Goal: Task Accomplishment & Management: Manage account settings

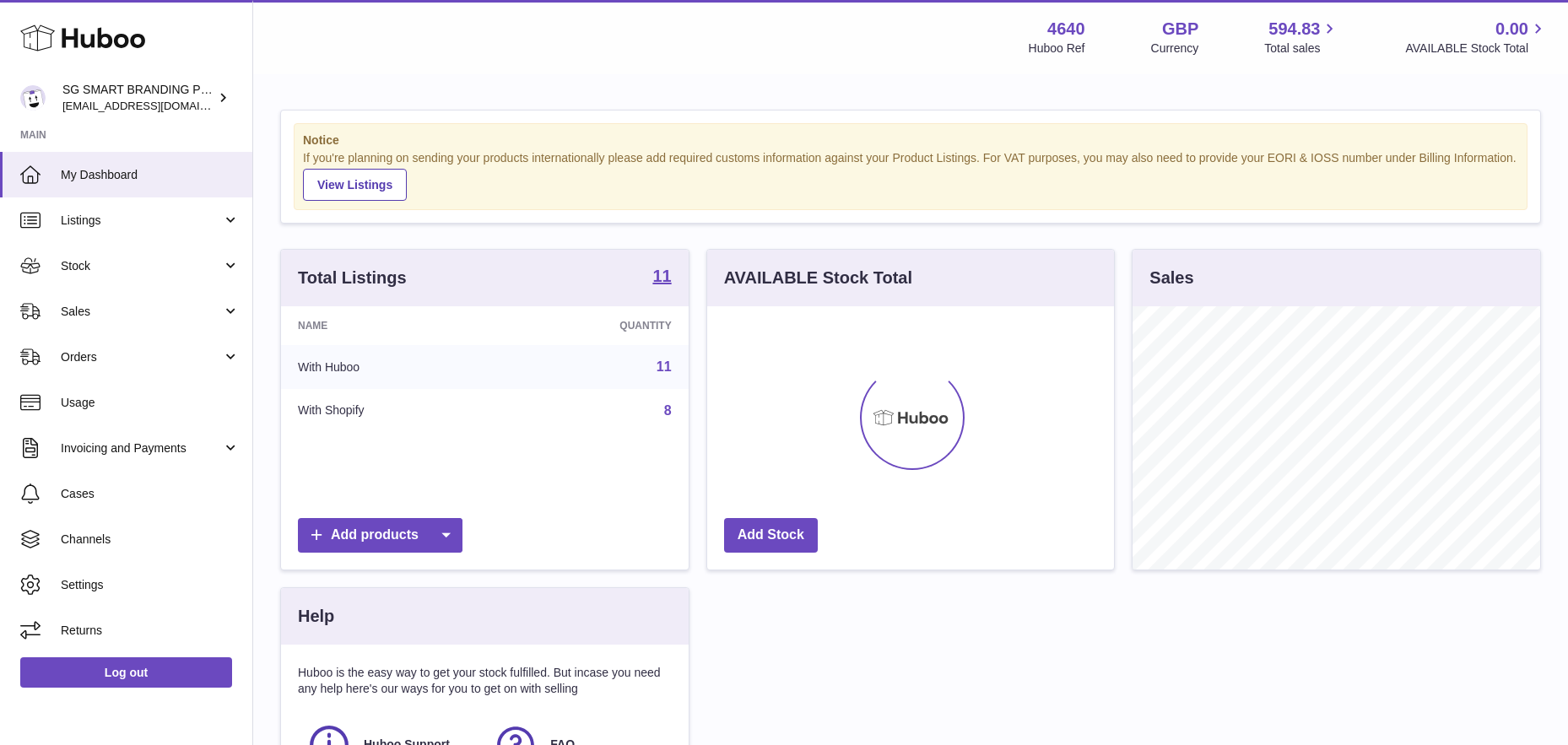
scroll to position [263, 407]
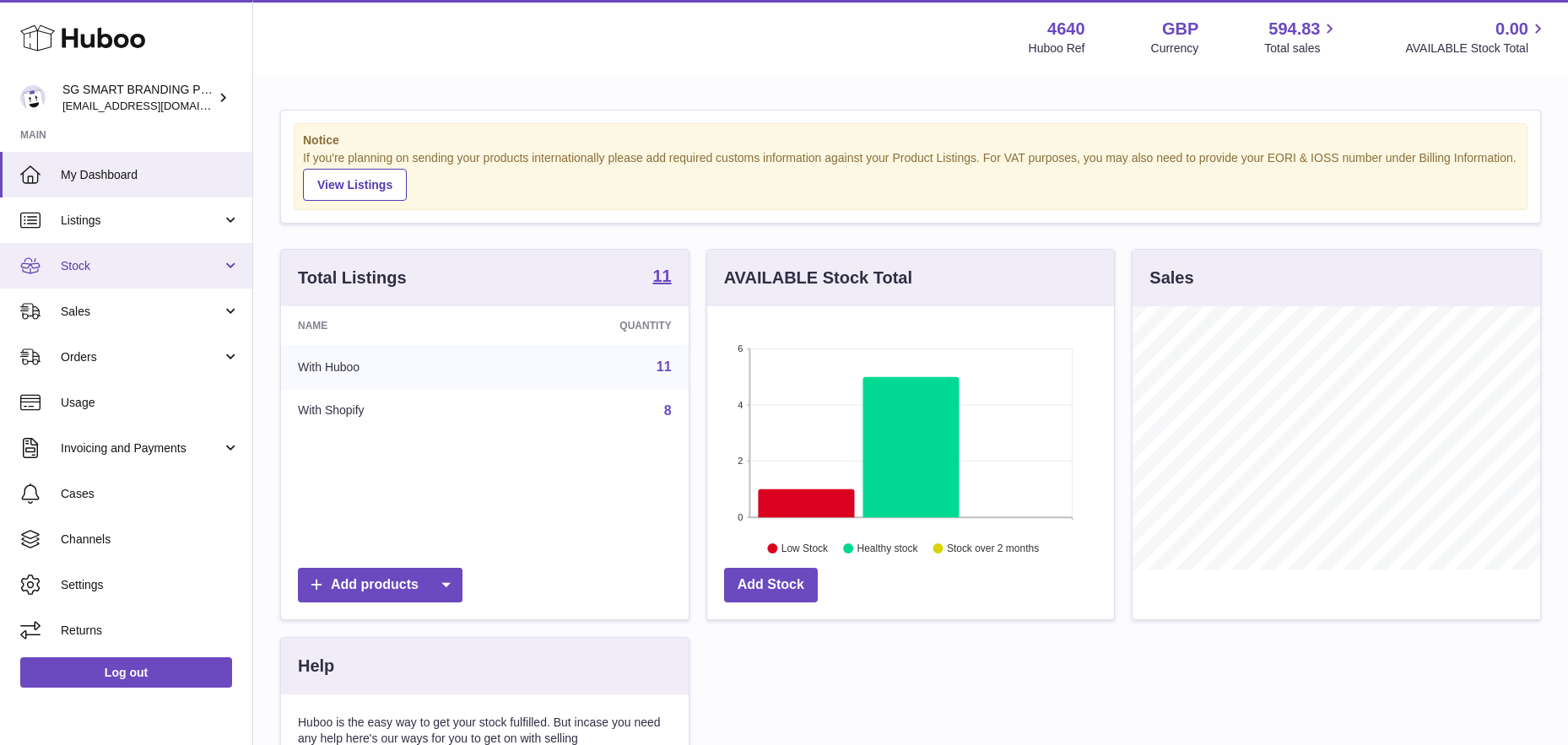
click at [127, 276] on link "Stock" at bounding box center [126, 266] width 252 height 45
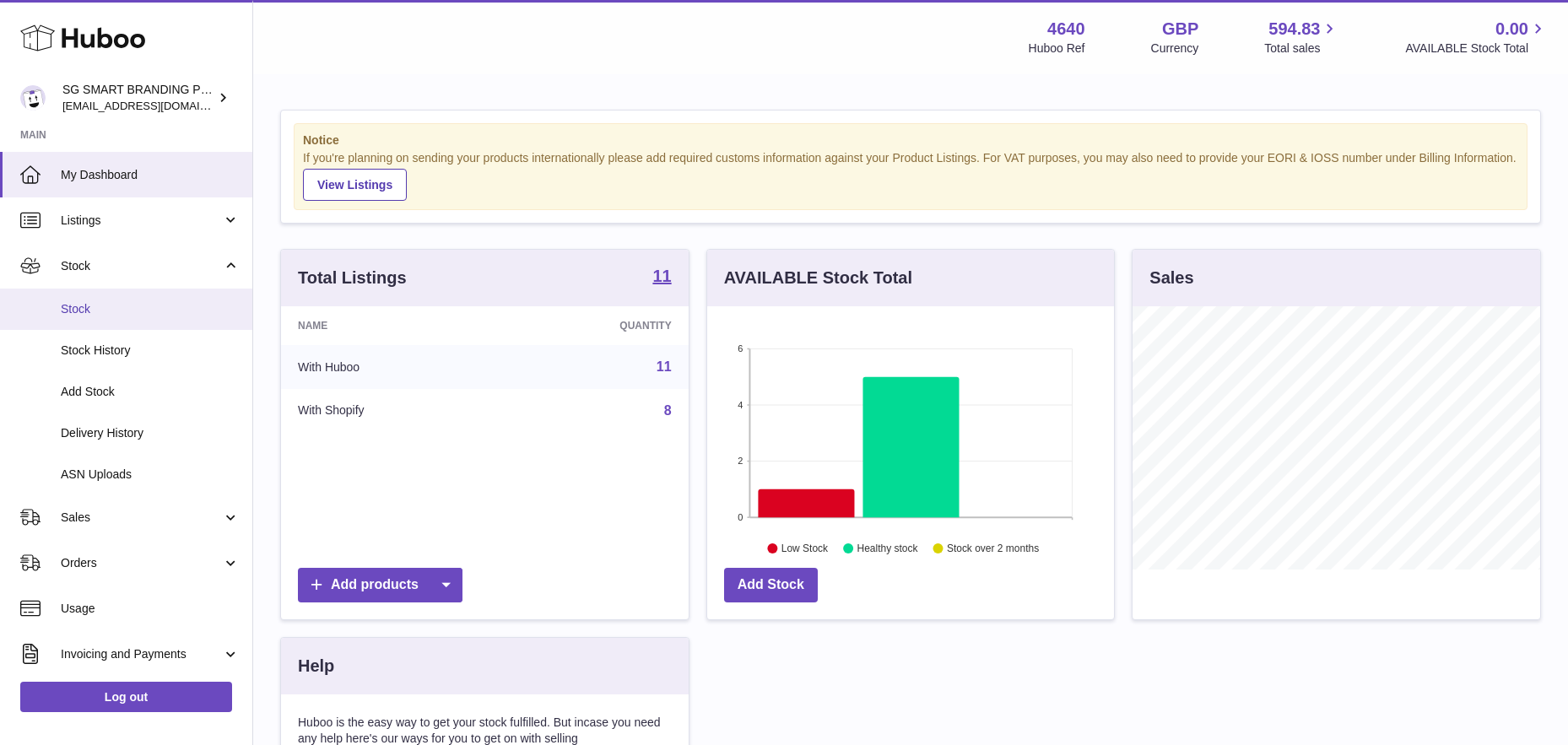
click at [114, 298] on link "Stock" at bounding box center [126, 309] width 252 height 41
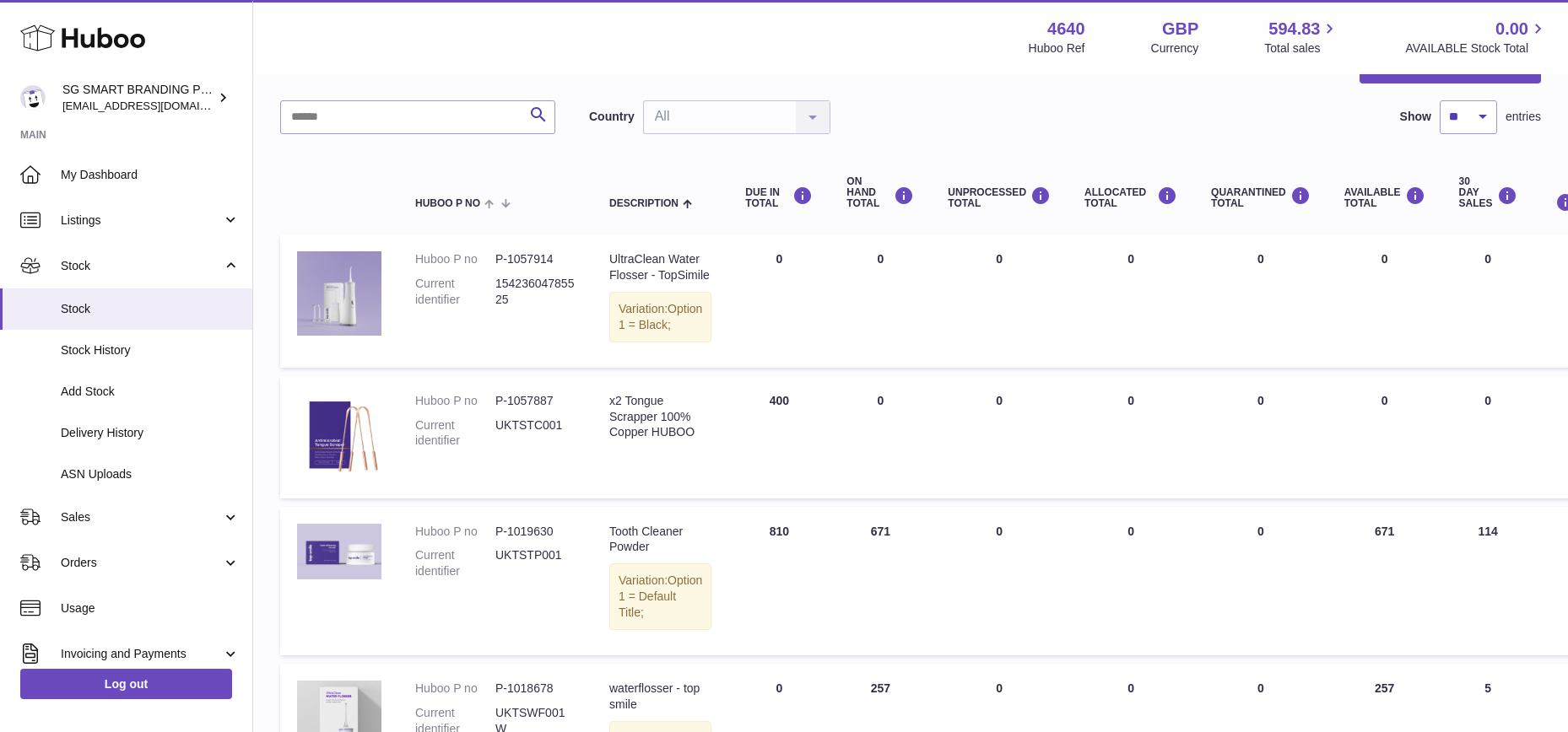
scroll to position [94, 0]
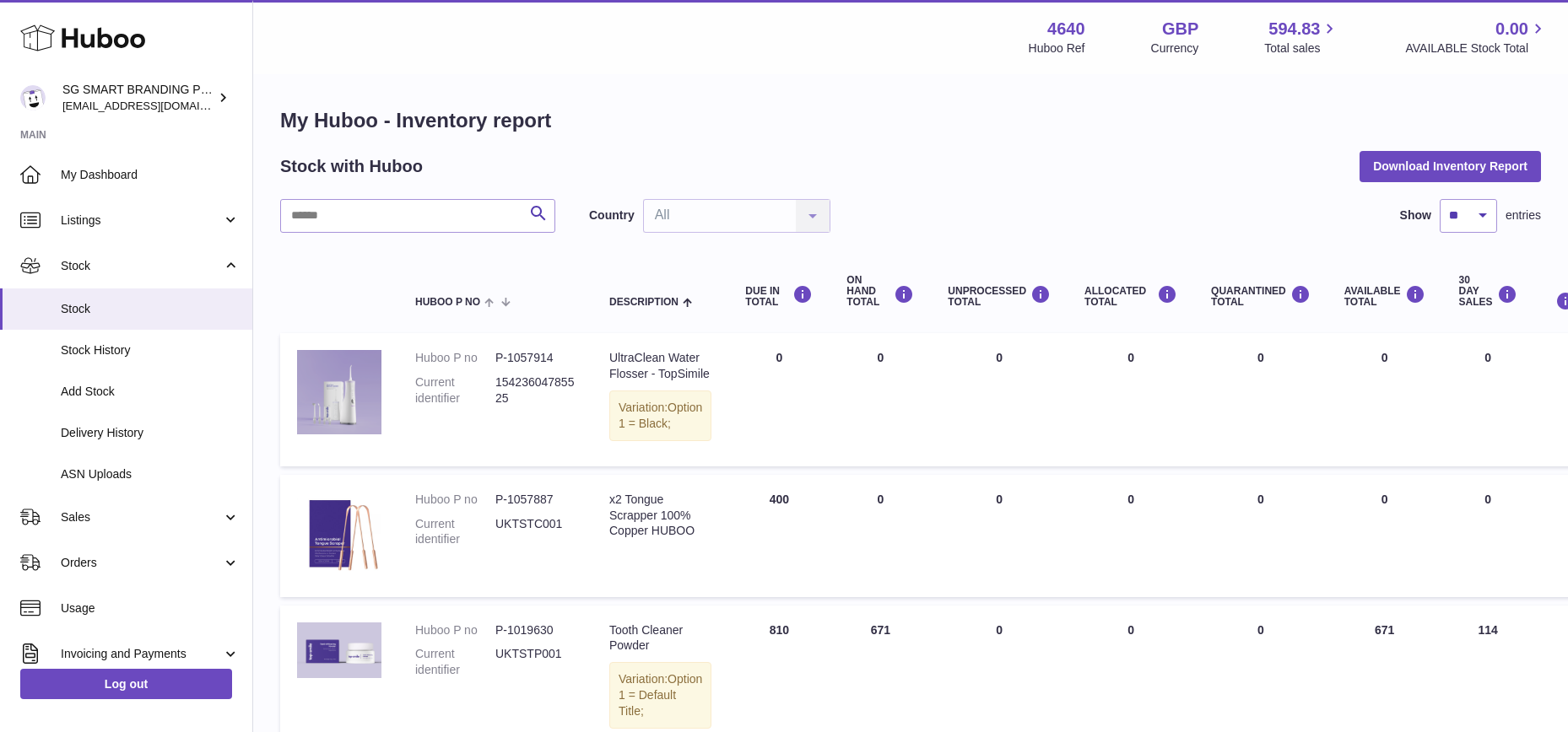
scroll to position [3, 0]
